Goal: Entertainment & Leisure: Consume media (video, audio)

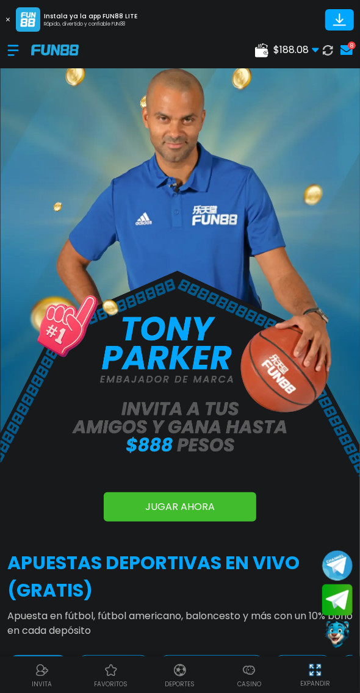
click at [257, 684] on p "Casino" at bounding box center [249, 683] width 24 height 9
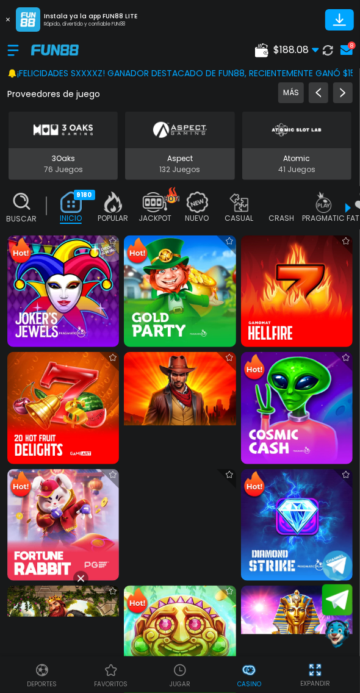
scroll to position [150, 0]
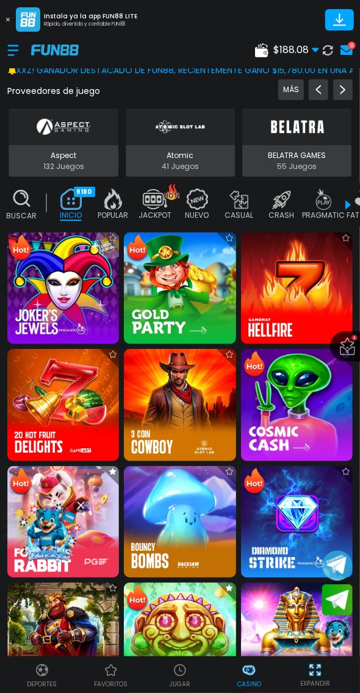
click at [66, 479] on img at bounding box center [63, 522] width 112 height 112
